Goal: Task Accomplishment & Management: Use online tool/utility

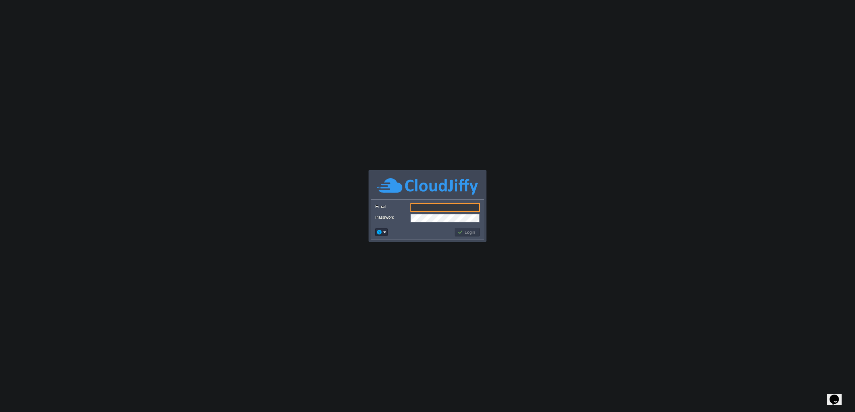
type input "[EMAIL_ADDRESS][DOMAIN_NAME]"
click at [466, 235] on button "Login" at bounding box center [467, 232] width 19 height 6
click at [466, 234] on button "Login" at bounding box center [467, 232] width 19 height 6
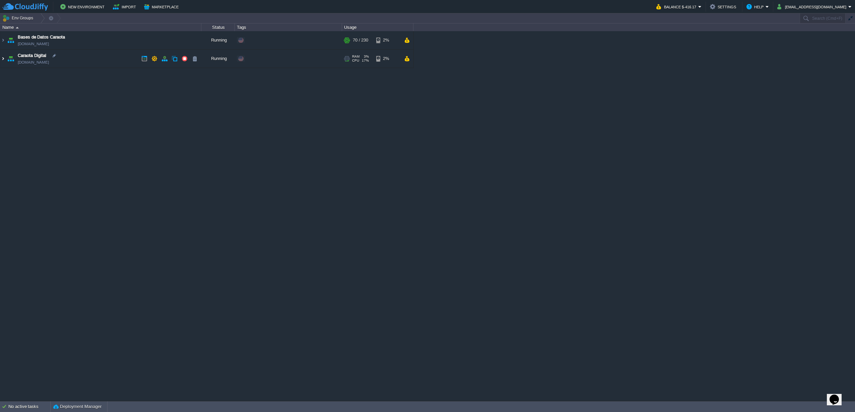
click at [3, 60] on img at bounding box center [2, 59] width 5 height 18
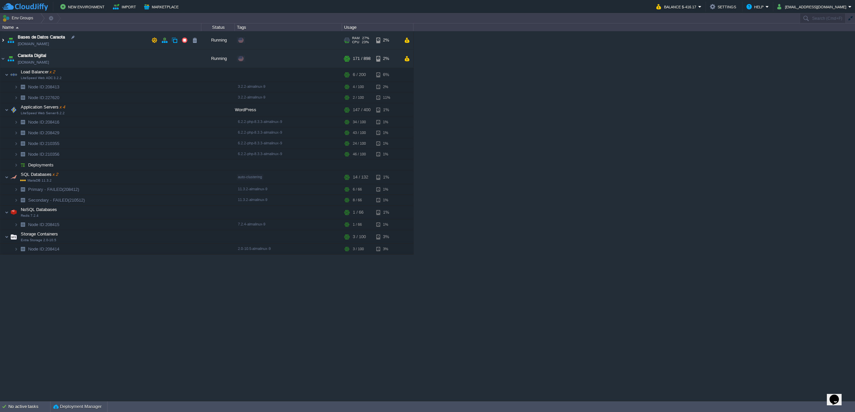
click at [4, 42] on img at bounding box center [2, 40] width 5 height 18
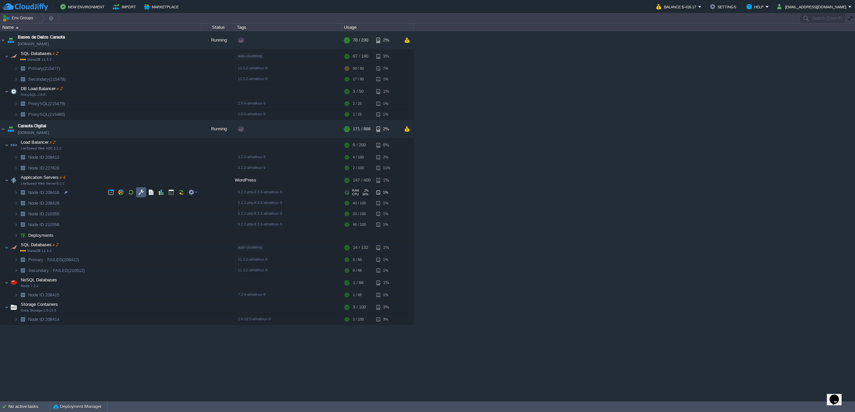
click at [138, 196] on td at bounding box center [141, 192] width 10 height 10
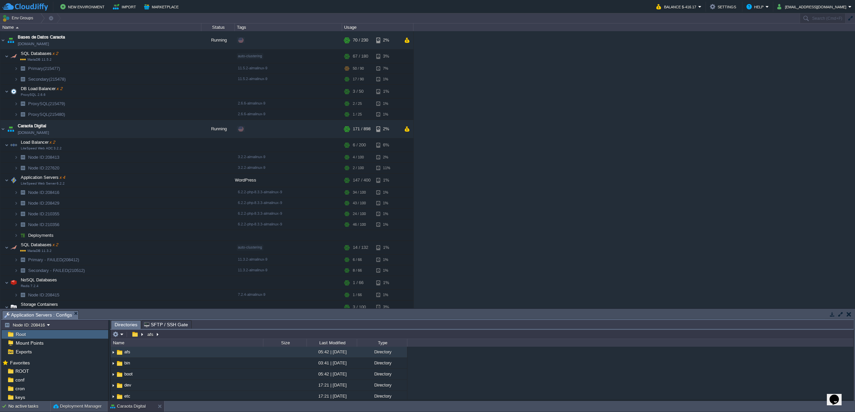
click at [838, 313] on button "button" at bounding box center [841, 314] width 6 height 6
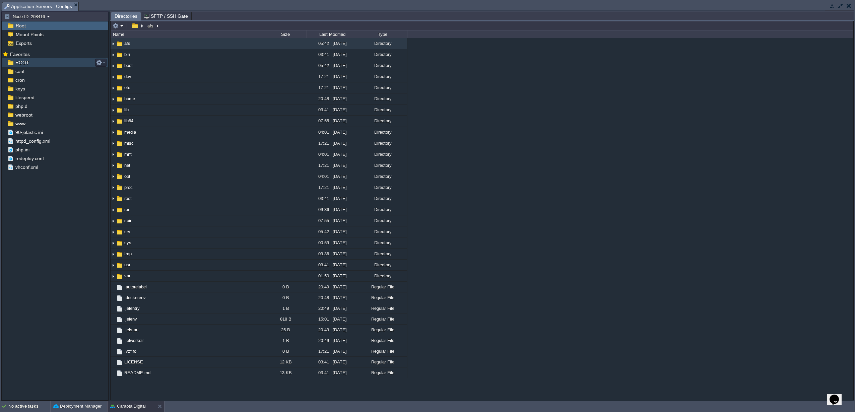
click at [22, 63] on span "ROOT" at bounding box center [22, 63] width 16 height 6
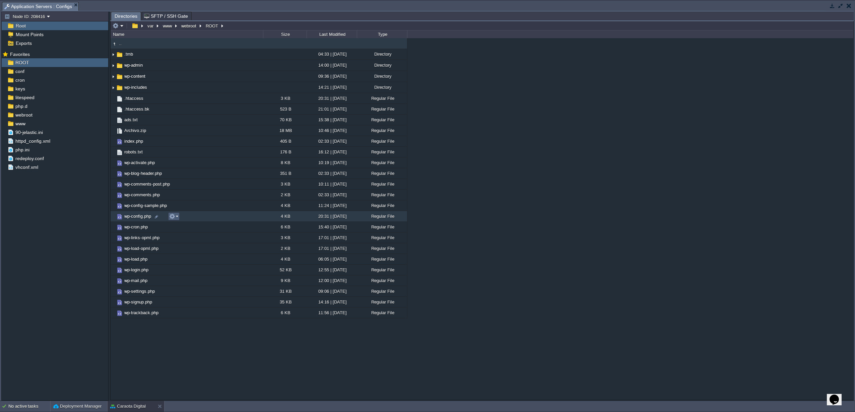
click at [173, 218] on button "button" at bounding box center [172, 216] width 6 height 6
click at [177, 223] on link "Open" at bounding box center [194, 226] width 48 height 7
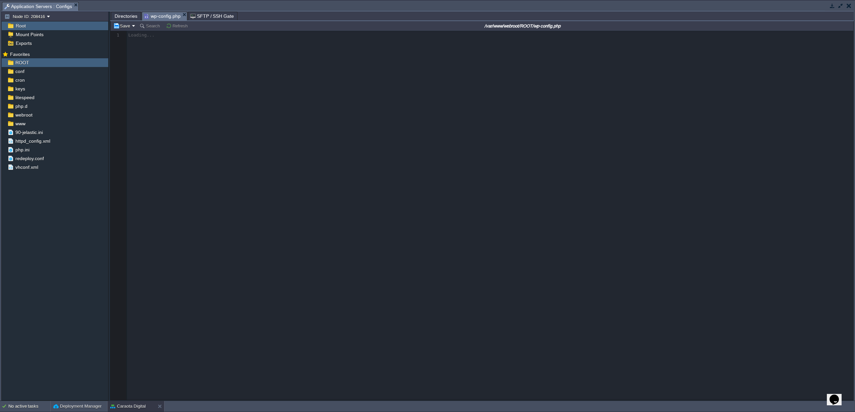
click at [129, 17] on span "Directories" at bounding box center [126, 16] width 23 height 8
click at [159, 18] on span "wp-config.php" at bounding box center [162, 16] width 37 height 8
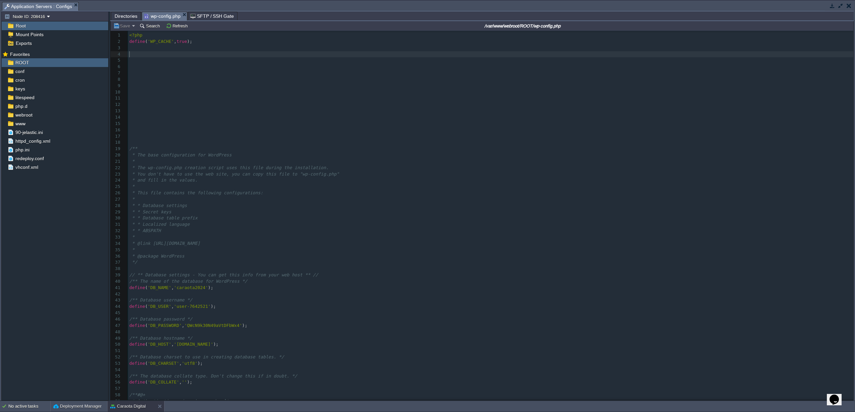
click at [131, 51] on div "1 <?php 2 define ( 'WP_CACHE' , true ); 3 ​ 4 ​ 5 ​ 6 ​ 7 ​ 8 ​ 9 ​ 10 ​ 11 ​ 1…" at bounding box center [490, 246] width 725 height 429
drag, startPoint x: 152, startPoint y: 136, endPoint x: 137, endPoint y: 133, distance: 15.4
click at [151, 136] on pre "​" at bounding box center [490, 136] width 725 height 6
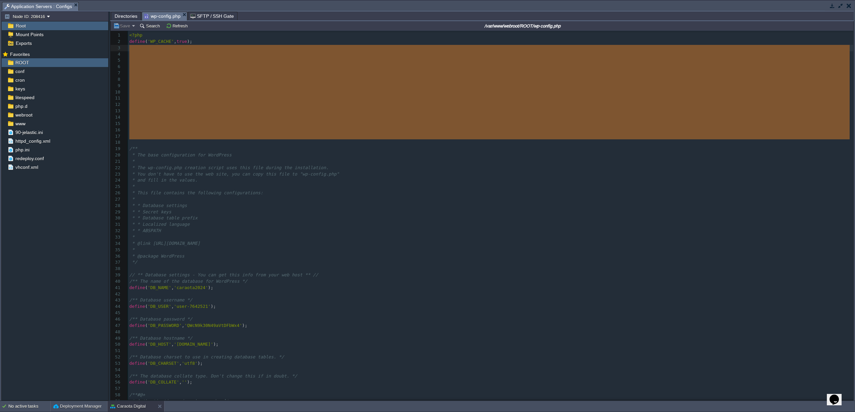
drag, startPoint x: 136, startPoint y: 143, endPoint x: 129, endPoint y: 49, distance: 94.8
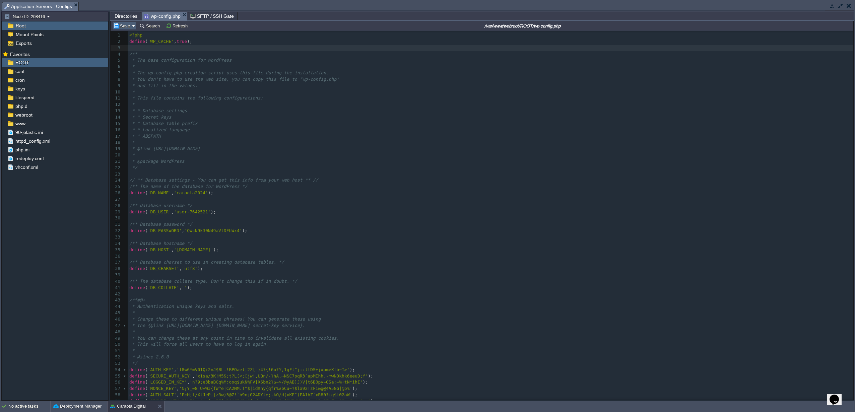
click at [129, 27] on button "Save" at bounding box center [122, 26] width 19 height 6
click at [144, 36] on span "Save only for the current instance" at bounding box center [154, 35] width 65 height 5
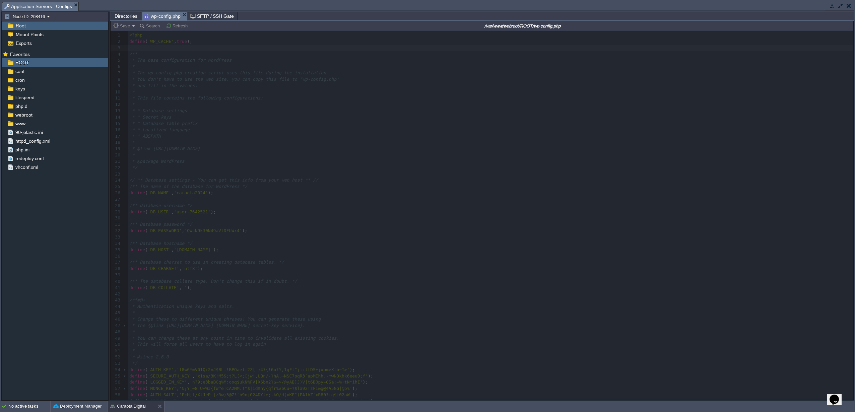
click at [126, 16] on span "Directories" at bounding box center [126, 16] width 23 height 8
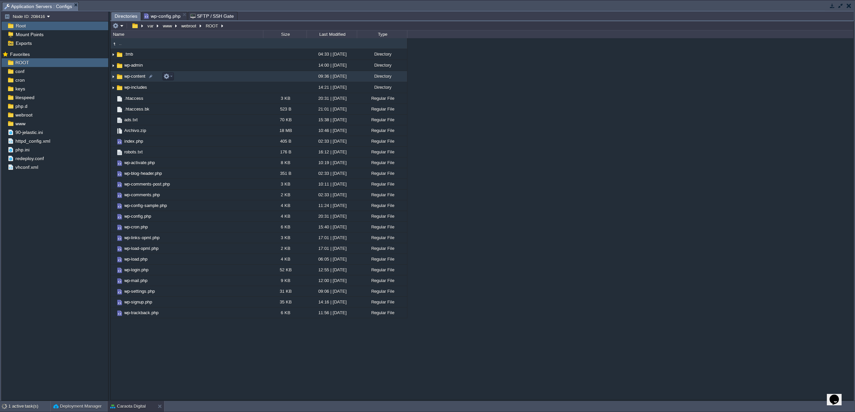
click at [138, 79] on span "wp-content" at bounding box center [134, 76] width 23 height 6
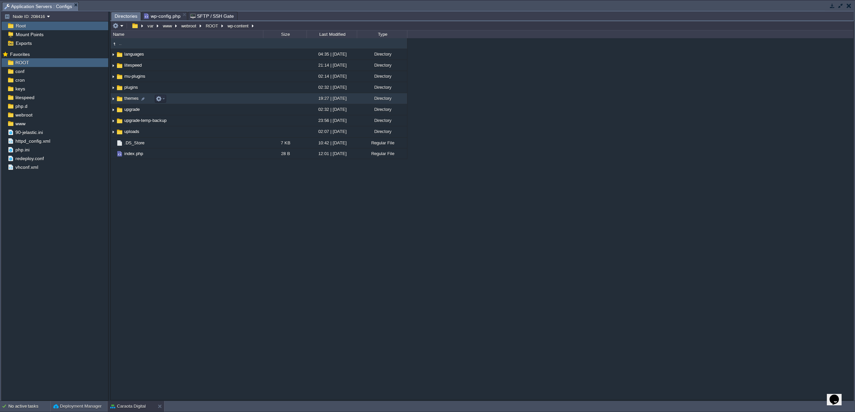
click at [130, 101] on span "themes" at bounding box center [131, 98] width 16 height 6
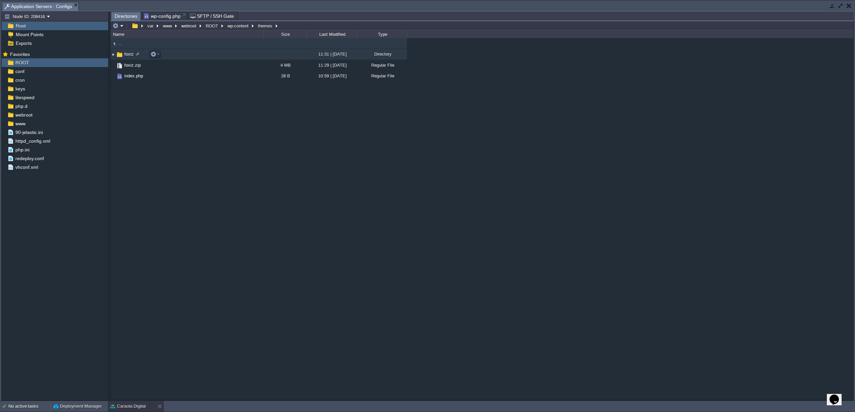
click at [126, 57] on span "foxiz" at bounding box center [128, 54] width 11 height 6
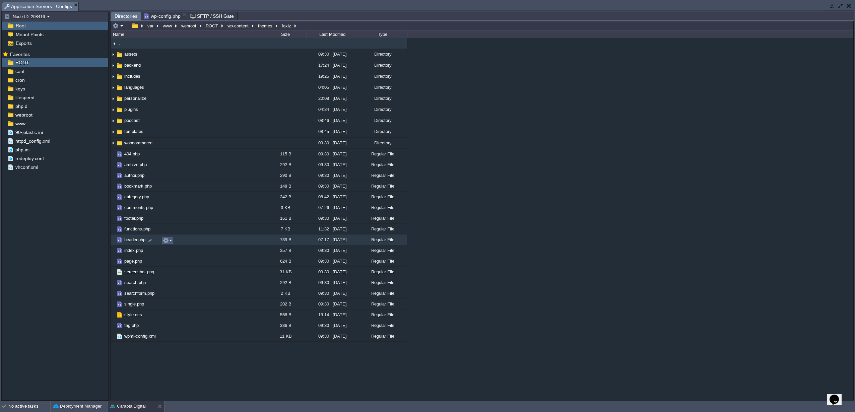
click at [168, 242] on button "button" at bounding box center [166, 241] width 6 height 6
click at [171, 250] on link "Open" at bounding box center [187, 250] width 48 height 7
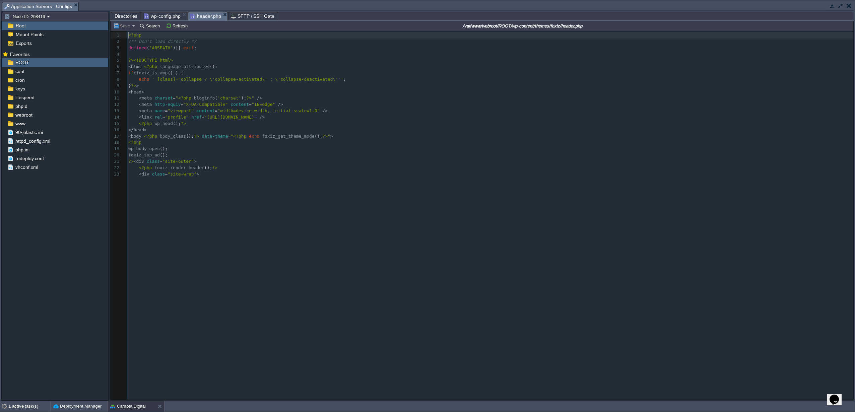
scroll to position [2, 0]
click at [287, 120] on pre "< link rel = "profile" href = "[URL][DOMAIN_NAME]" />" at bounding box center [491, 117] width 729 height 6
click at [201, 123] on pre "<?php wp_head (); ?>" at bounding box center [491, 124] width 729 height 6
click at [133, 151] on span at bounding box center [130, 148] width 5 height 5
click at [128, 26] on button "Save" at bounding box center [122, 26] width 19 height 6
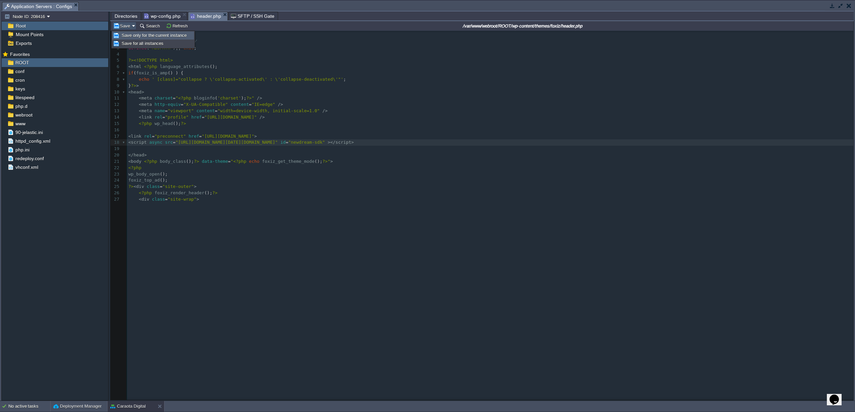
click at [135, 37] on span "Save only for the current instance" at bounding box center [154, 35] width 65 height 5
